Goal: Task Accomplishment & Management: Use online tool/utility

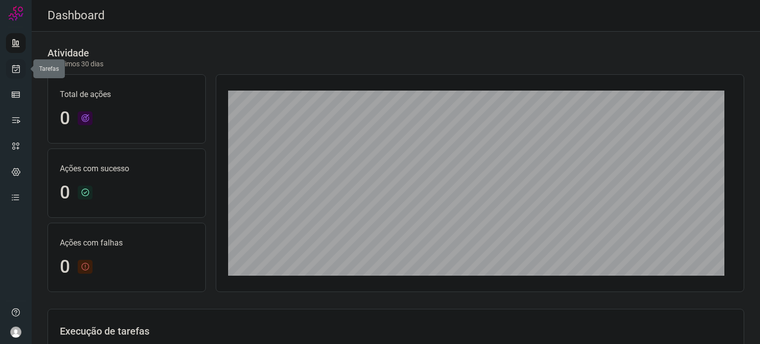
click at [11, 62] on link at bounding box center [16, 69] width 20 height 20
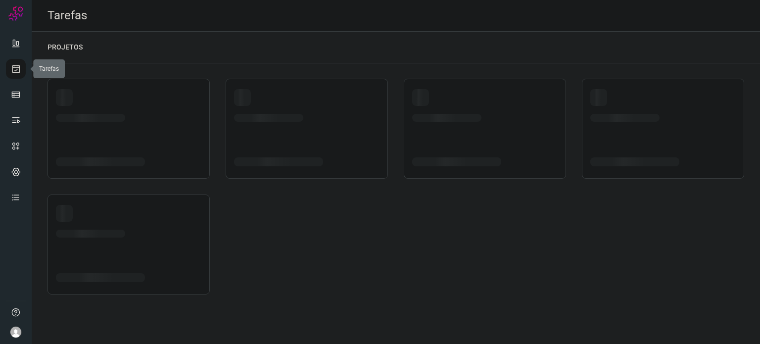
click at [11, 62] on link at bounding box center [16, 69] width 20 height 20
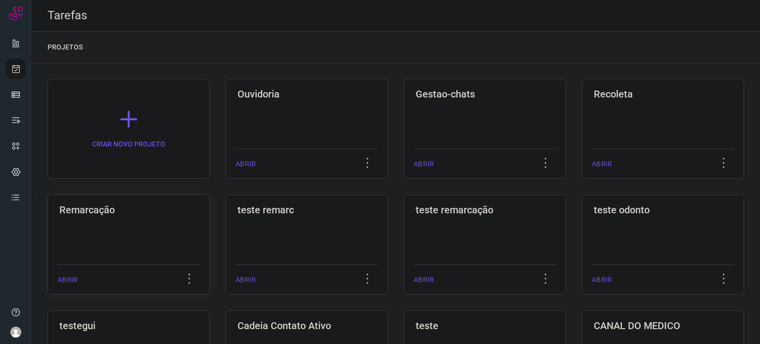
click at [226, 217] on div "Remarcação ABRIR" at bounding box center [307, 244] width 162 height 100
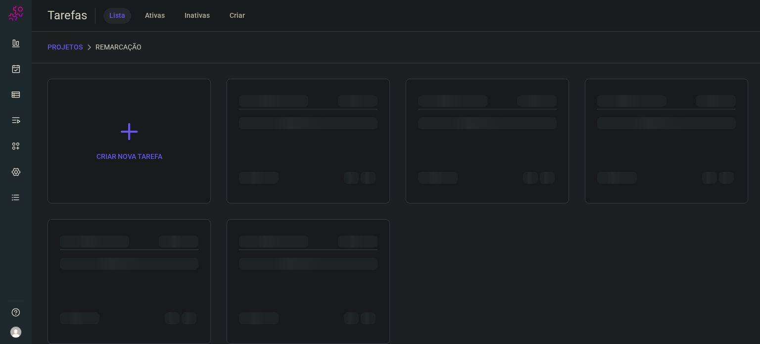
click at [496, 139] on div at bounding box center [487, 128] width 139 height 39
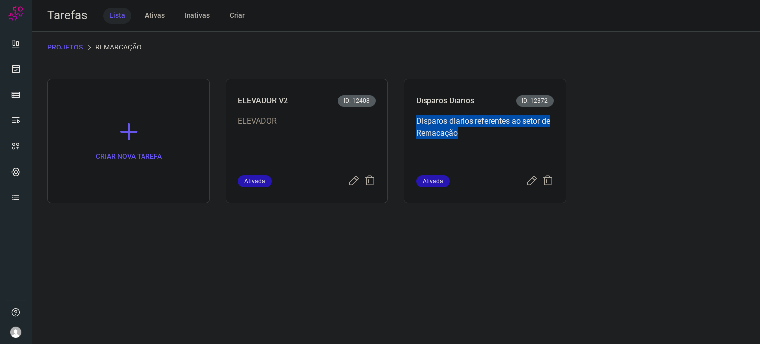
click at [496, 139] on p "Disparos diarios referentes ao setor de Remacação" at bounding box center [485, 139] width 138 height 49
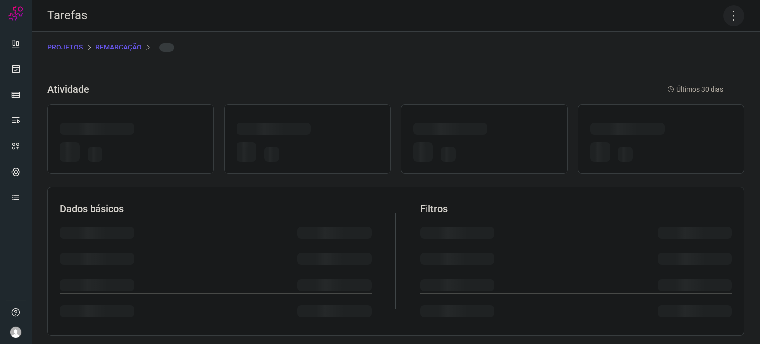
drag, startPoint x: 736, startPoint y: 19, endPoint x: 728, endPoint y: 18, distance: 7.5
click at [733, 19] on icon at bounding box center [733, 15] width 21 height 21
click at [728, 18] on icon at bounding box center [733, 15] width 21 height 21
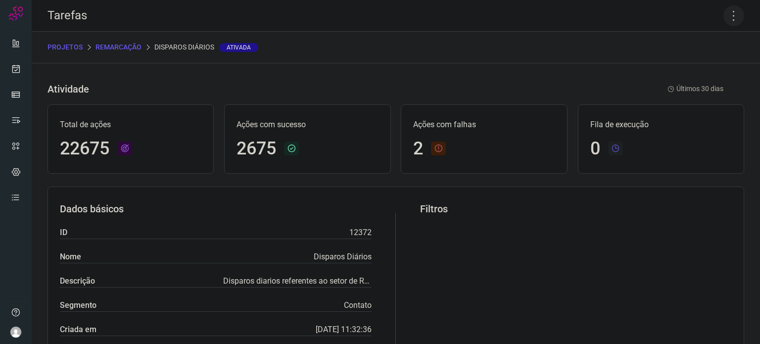
click at [728, 14] on icon at bounding box center [733, 15] width 21 height 21
click at [723, 18] on icon at bounding box center [733, 15] width 21 height 21
click at [725, 20] on icon at bounding box center [733, 15] width 21 height 21
drag, startPoint x: 688, startPoint y: 67, endPoint x: 659, endPoint y: 66, distance: 28.2
click at [688, 66] on li "Executar" at bounding box center [691, 65] width 90 height 16
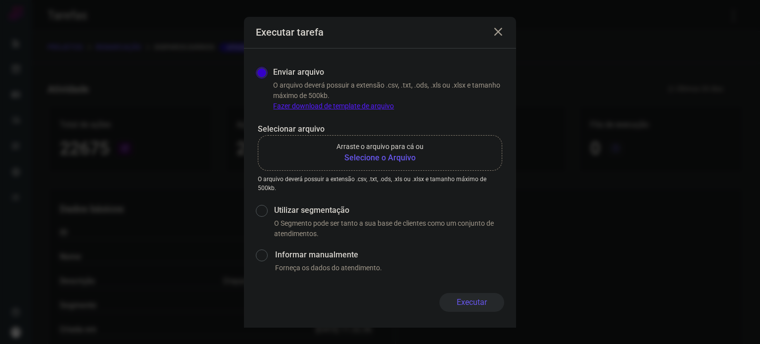
click at [367, 163] on b "Selecione o Arquivo" at bounding box center [379, 158] width 87 height 12
click at [0, 0] on input "Arraste o arquivo para cá ou Selecione o Arquivo" at bounding box center [0, 0] width 0 height 0
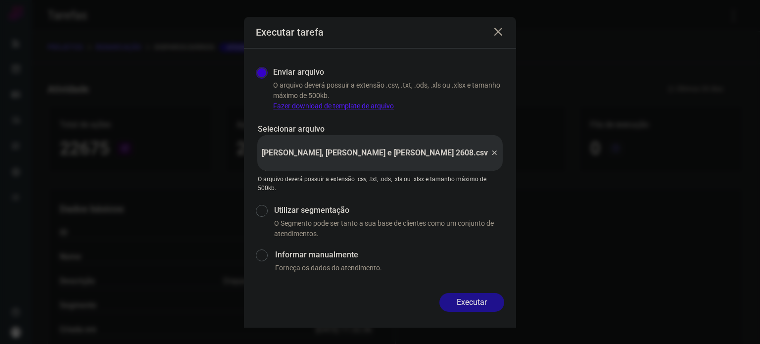
click at [475, 318] on div "Executar" at bounding box center [380, 310] width 272 height 35
click at [475, 302] on button "Executar" at bounding box center [471, 302] width 65 height 19
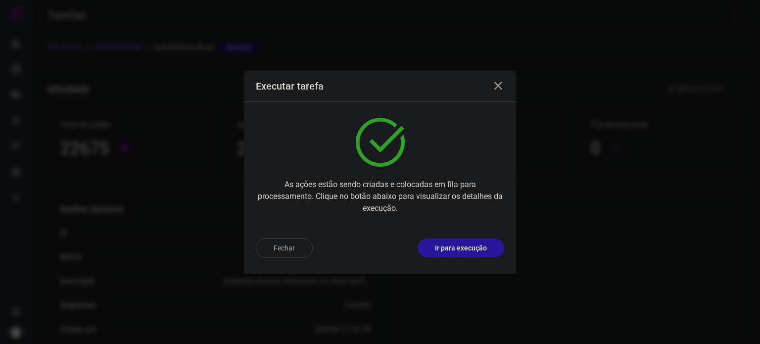
click at [482, 253] on button "Ir para execução" at bounding box center [461, 247] width 87 height 19
